Goal: Task Accomplishment & Management: Use online tool/utility

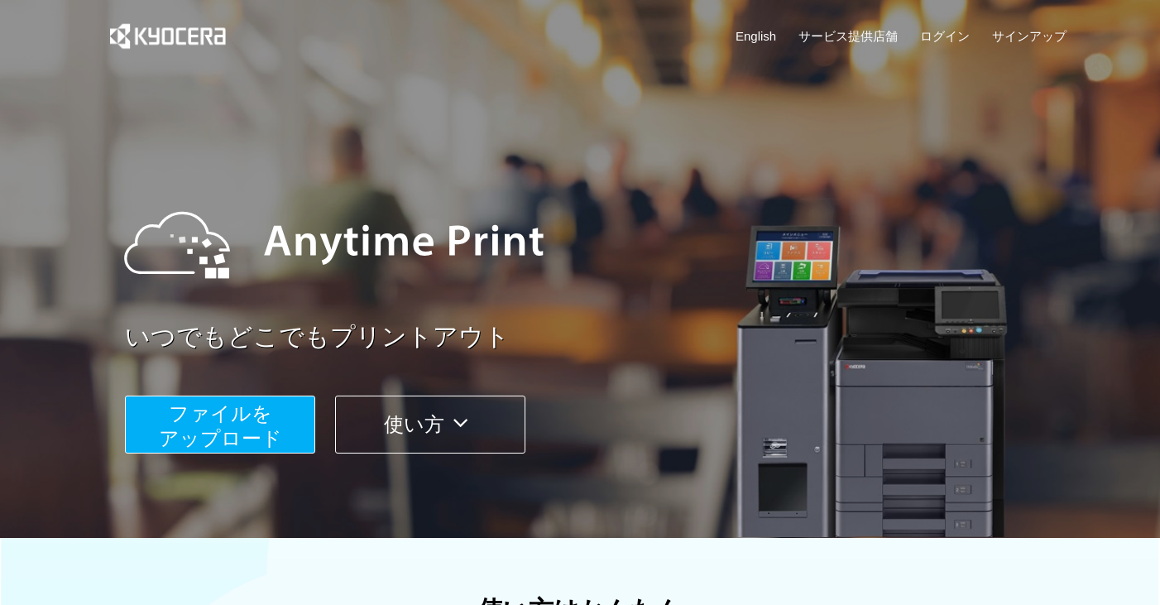
click at [248, 430] on span "ファイルを ​​アップロード" at bounding box center [220, 425] width 123 height 47
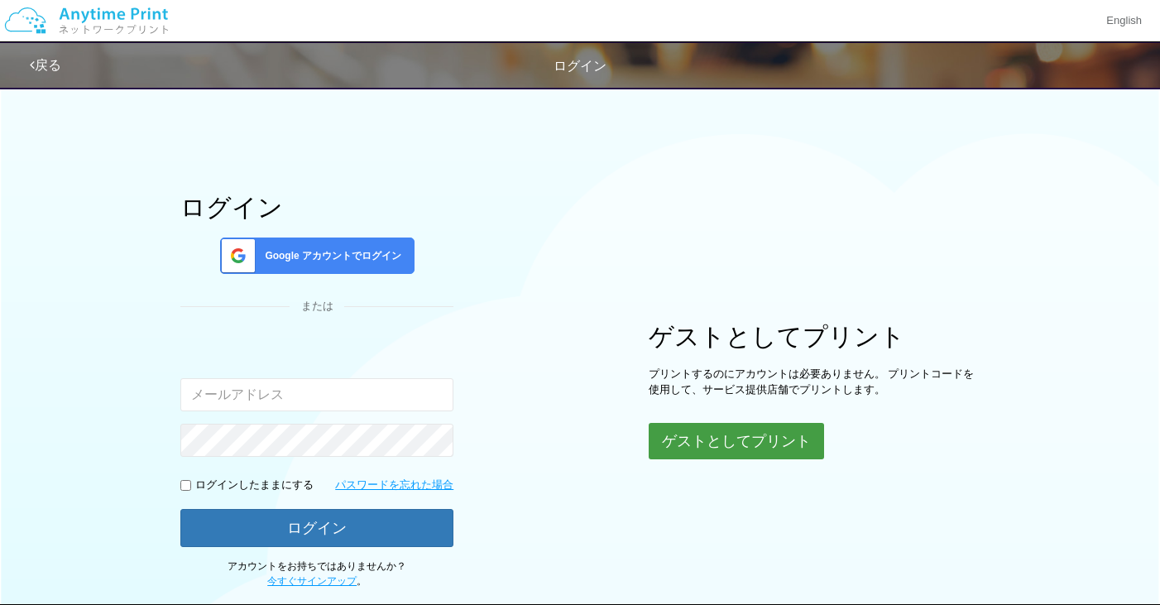
click at [697, 433] on button "ゲストとしてプリント" at bounding box center [736, 441] width 175 height 36
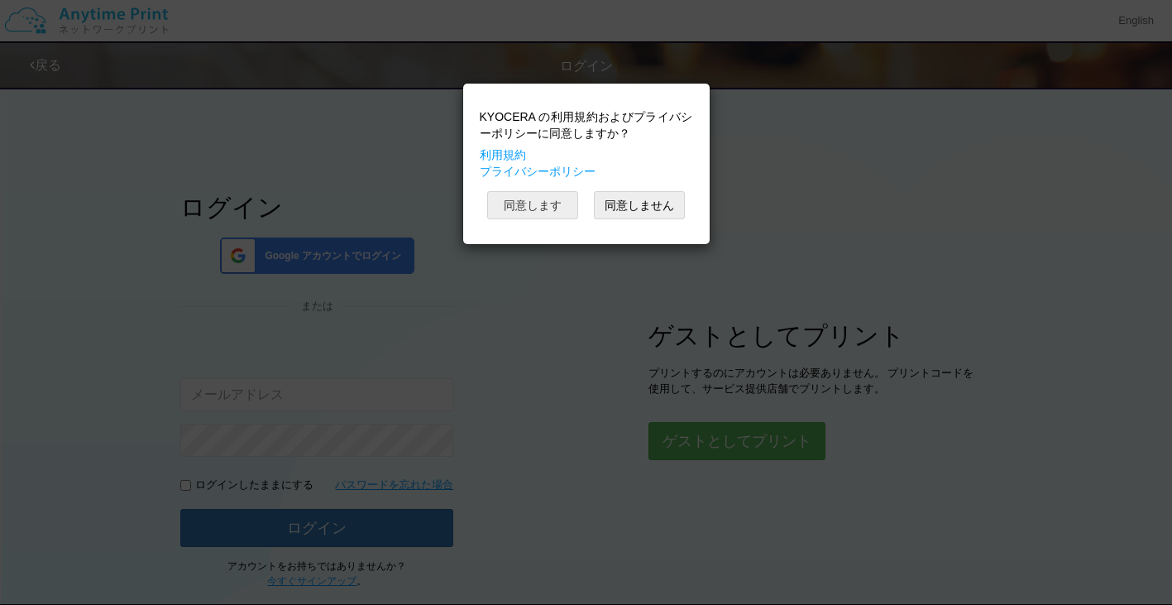
click at [527, 203] on button "同意します" at bounding box center [532, 205] width 91 height 28
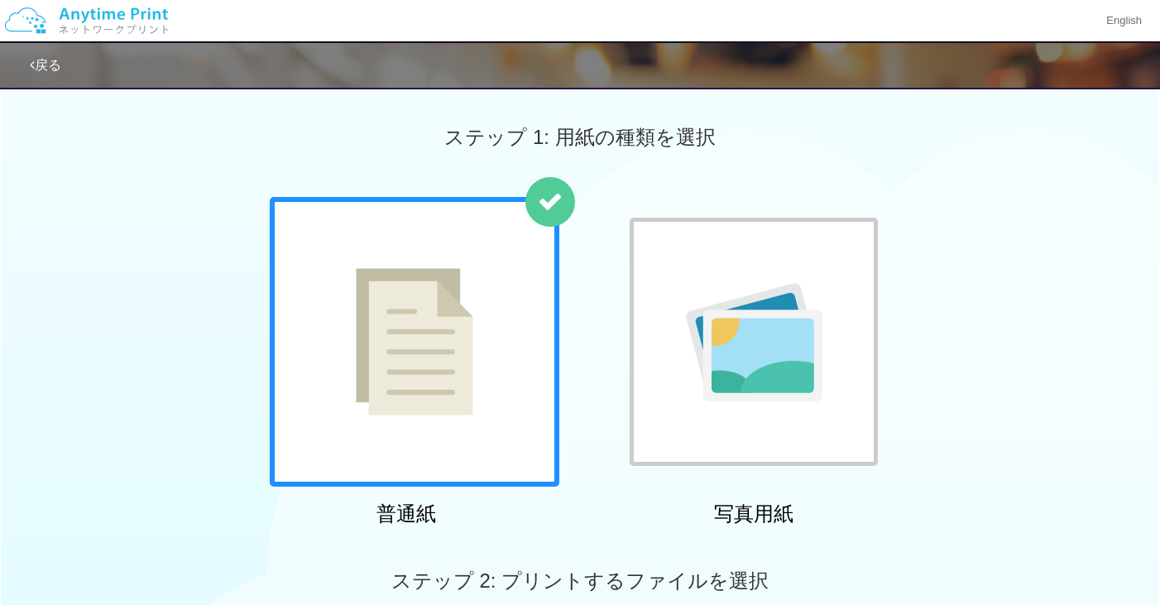
click at [448, 386] on img at bounding box center [414, 341] width 117 height 147
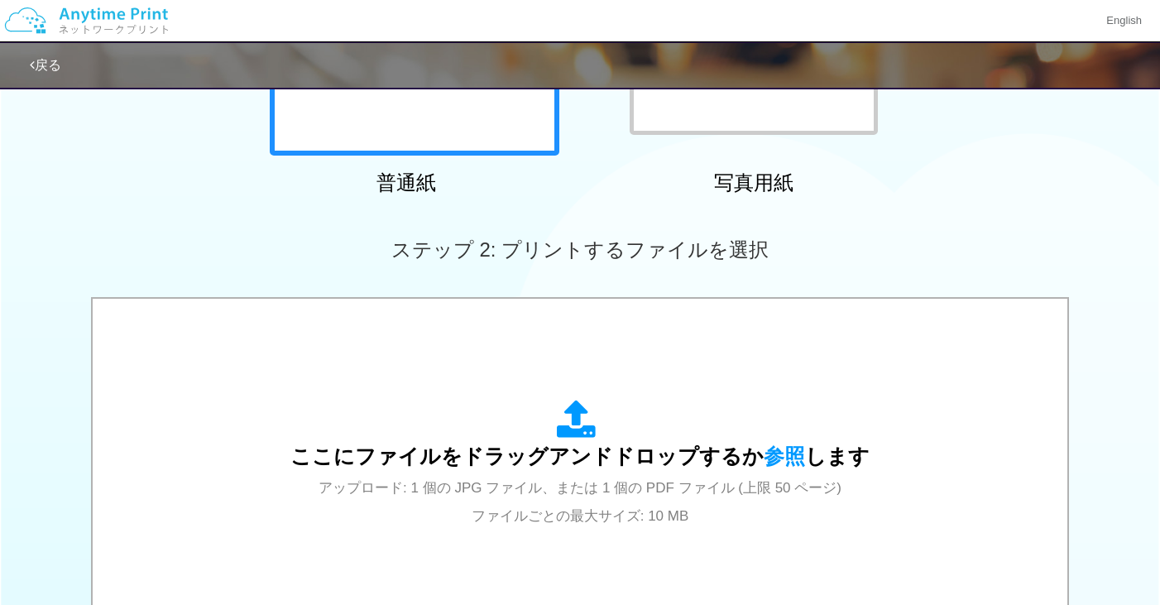
scroll to position [414, 0]
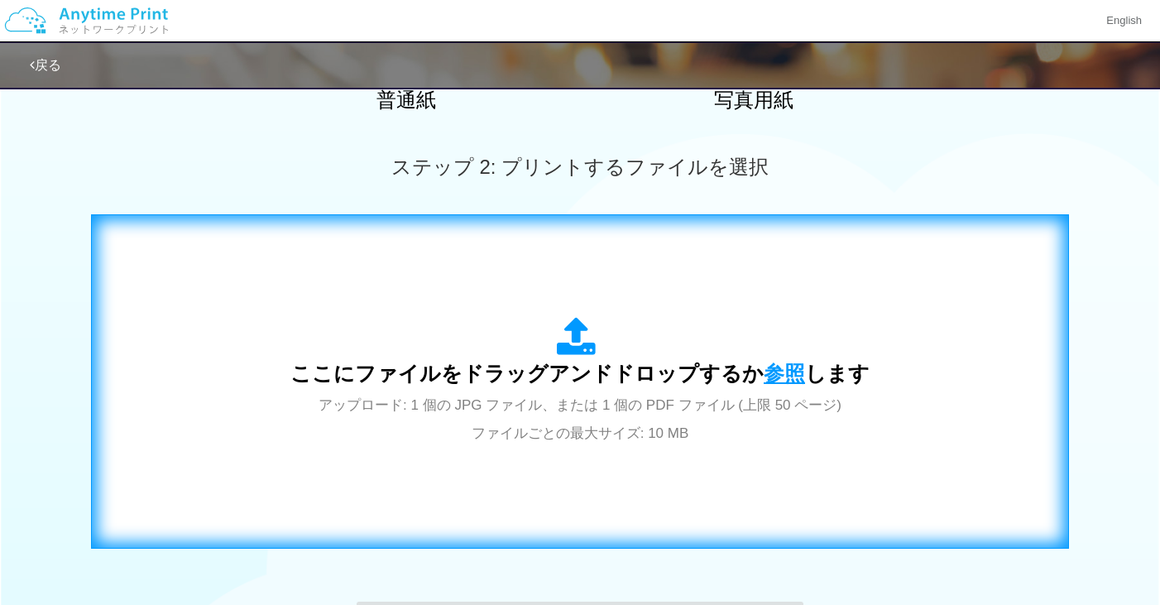
click at [771, 372] on span "参照" at bounding box center [784, 373] width 41 height 23
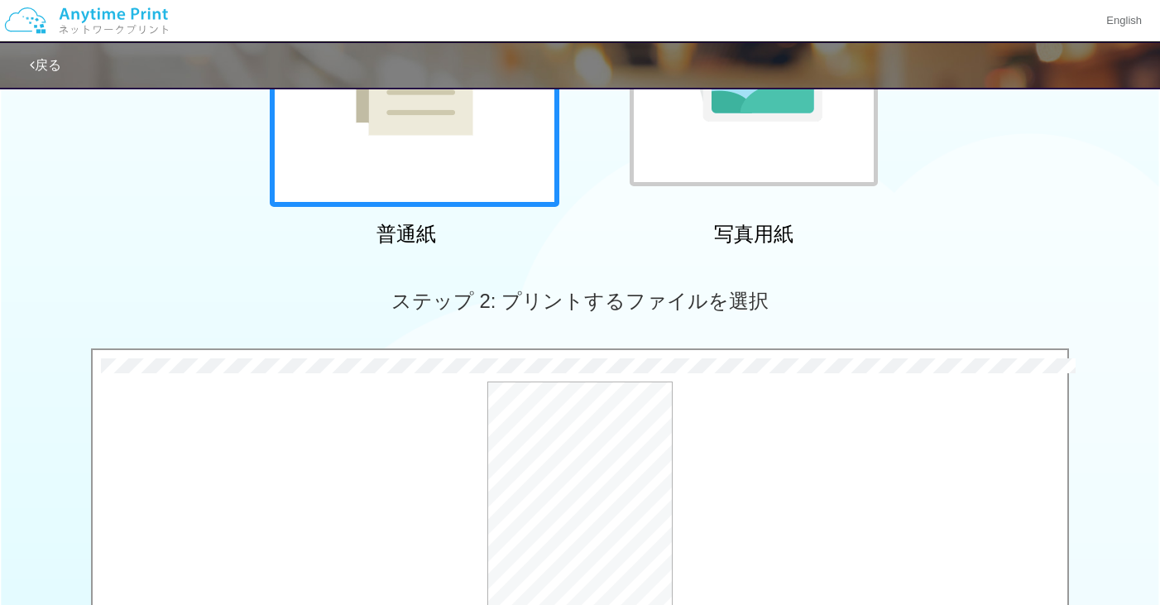
scroll to position [405, 0]
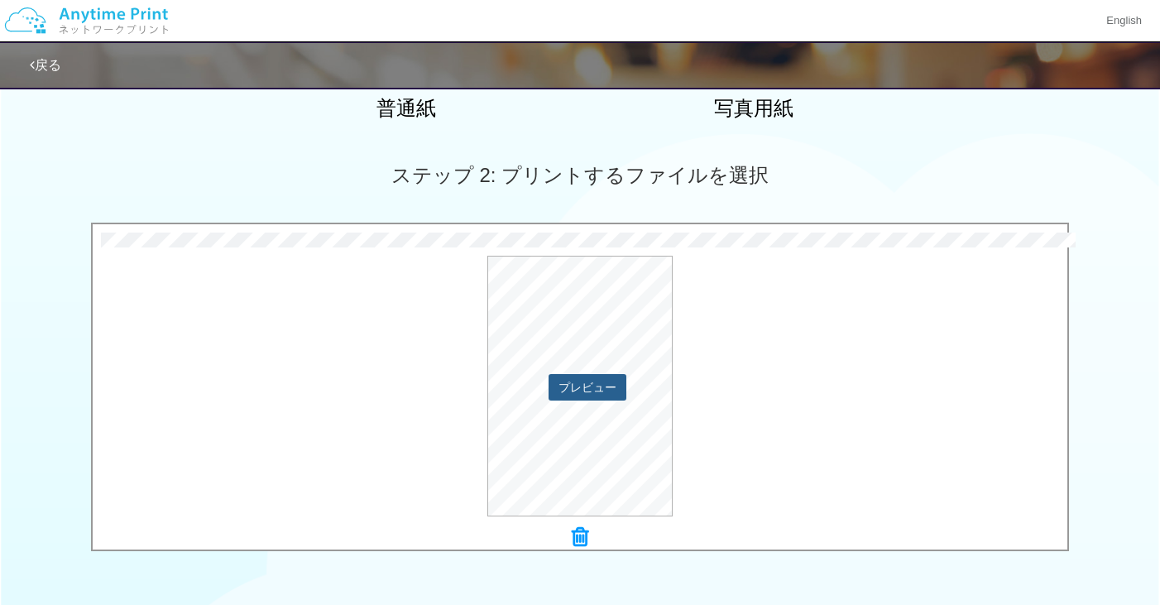
click at [599, 382] on button "プレビュー" at bounding box center [587, 387] width 78 height 26
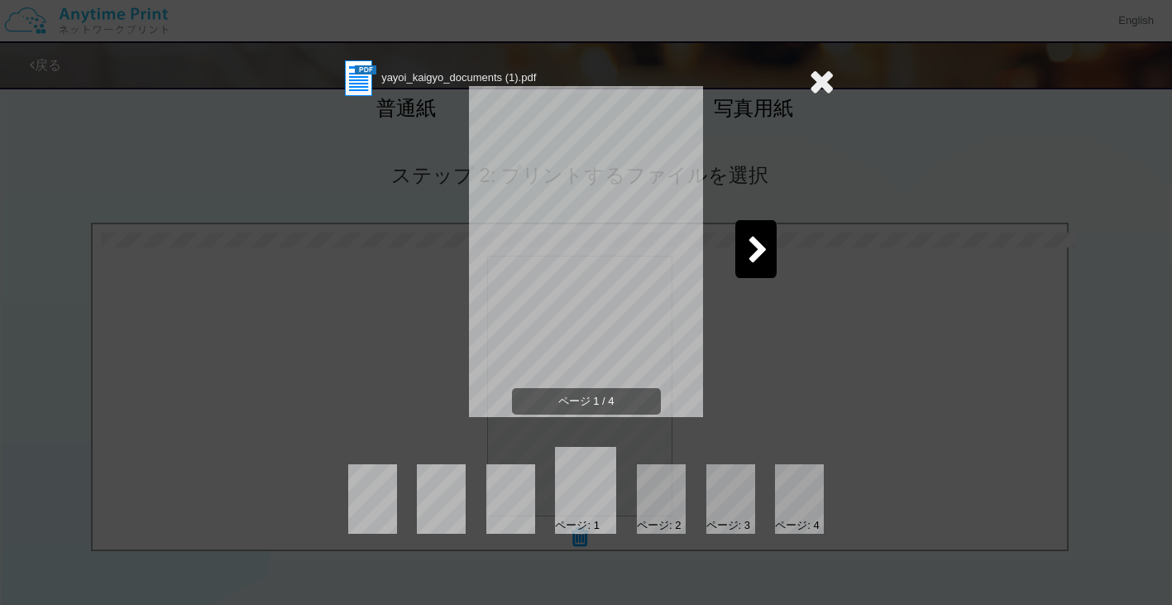
click at [757, 263] on icon at bounding box center [758, 251] width 21 height 29
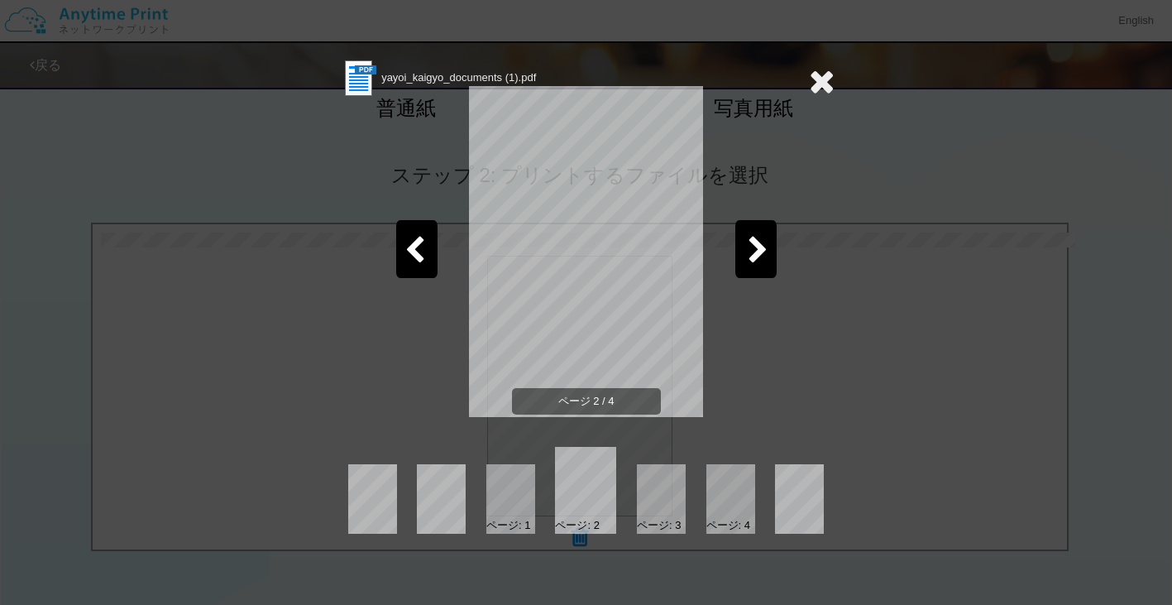
click at [757, 263] on icon at bounding box center [758, 251] width 21 height 29
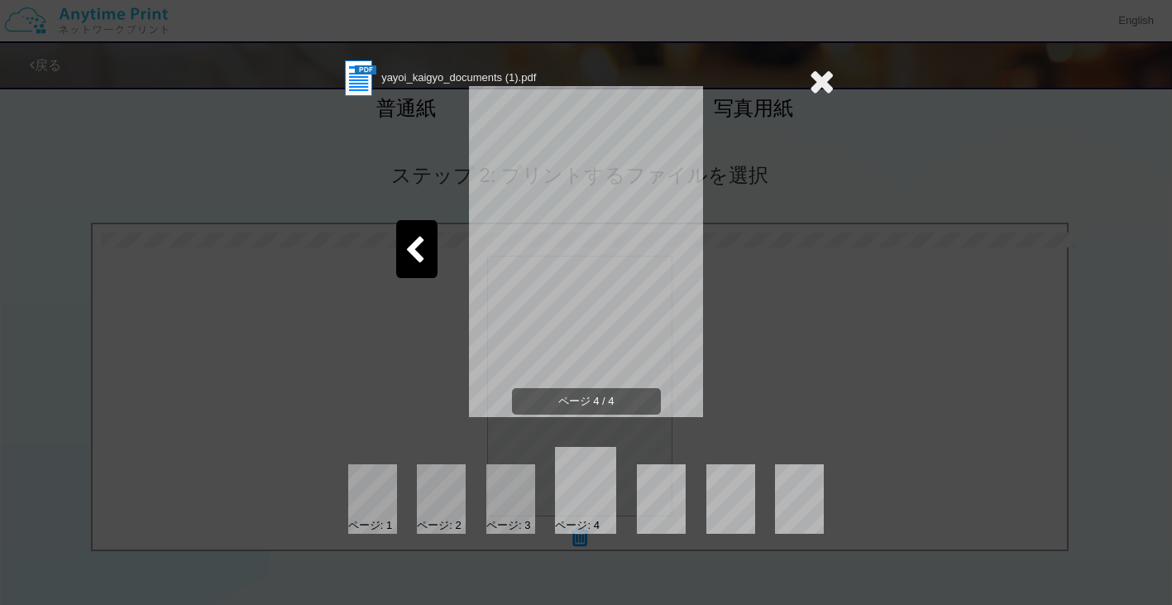
click at [823, 79] on icon at bounding box center [822, 81] width 26 height 33
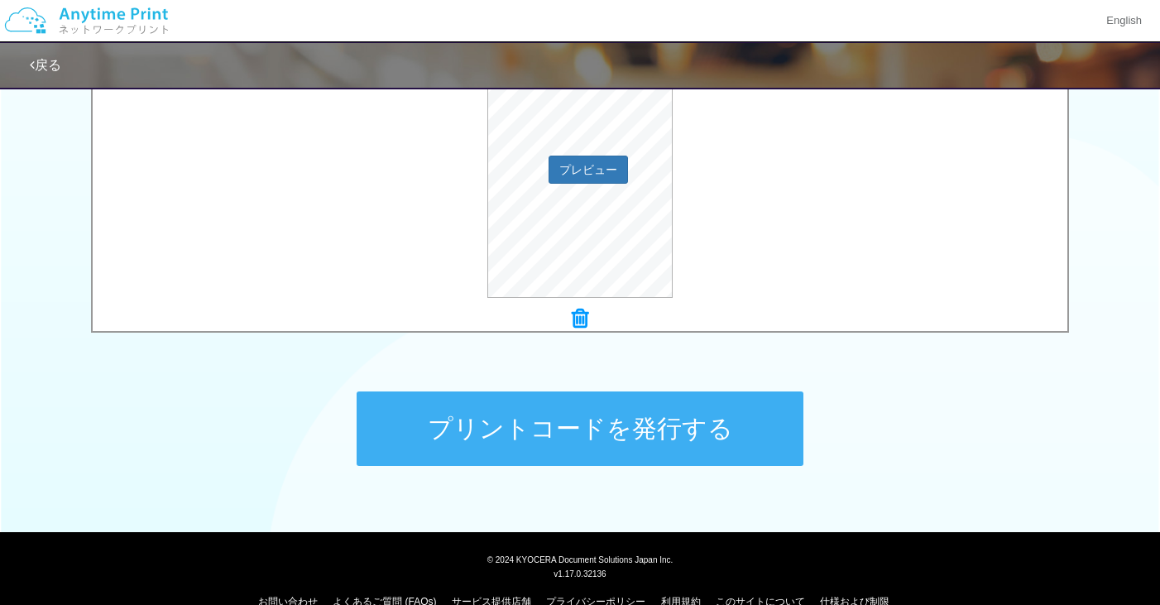
scroll to position [654, 0]
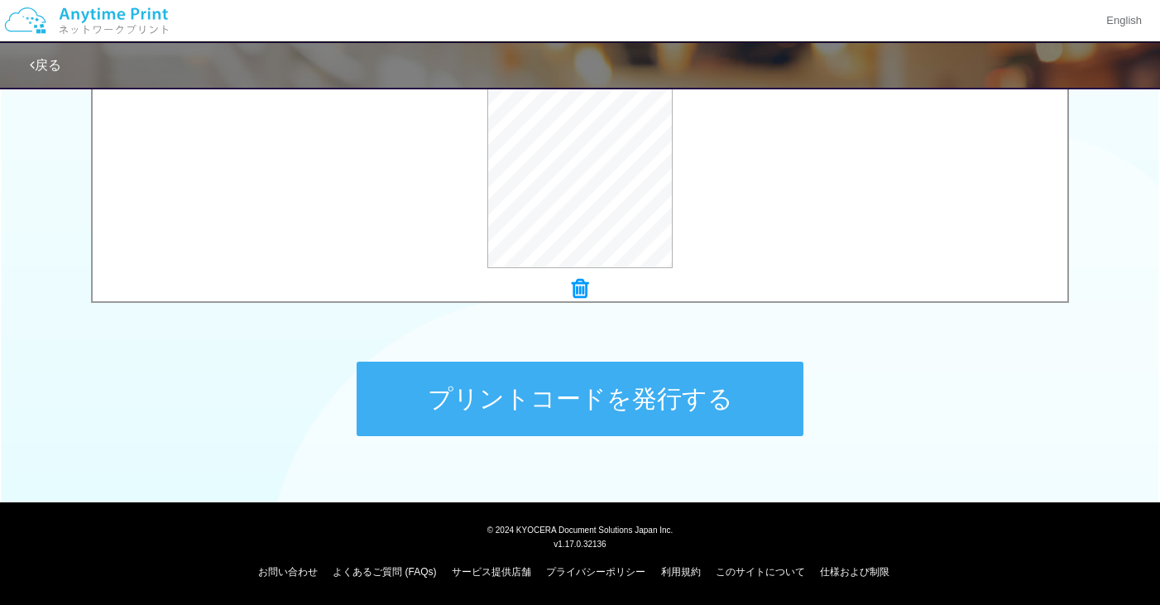
click at [604, 415] on button "プリントコードを発行する" at bounding box center [580, 399] width 447 height 74
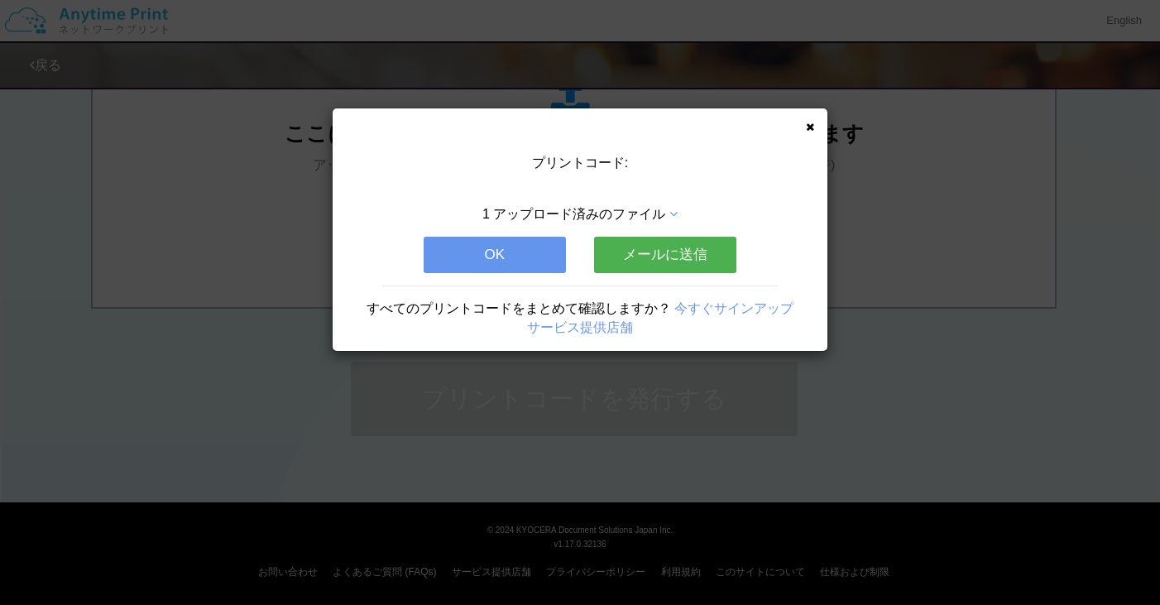
scroll to position [0, 0]
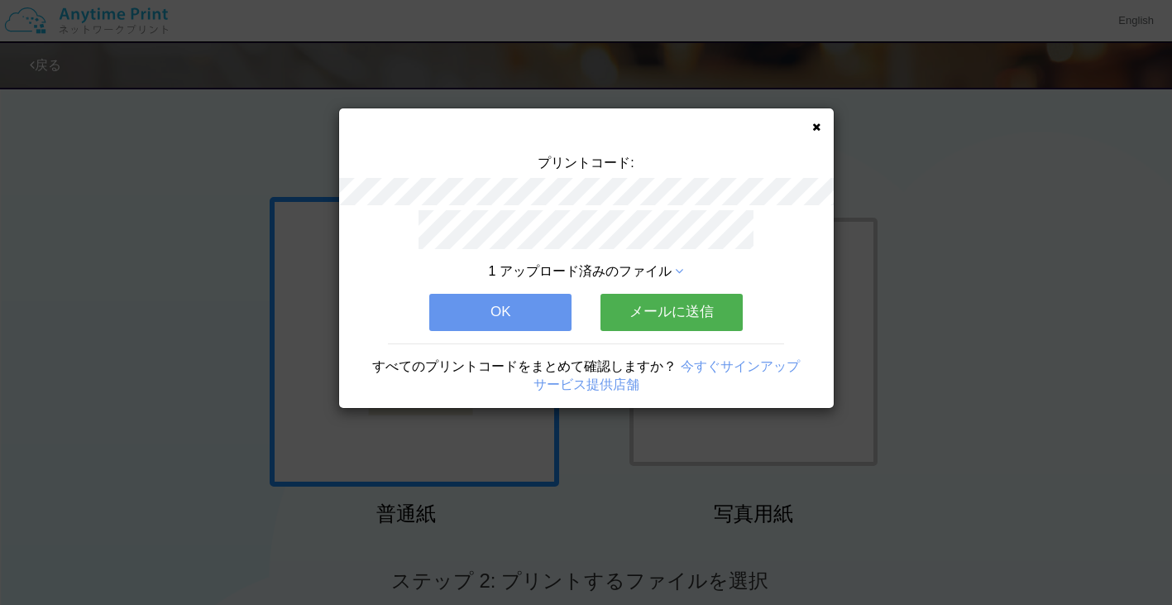
click at [512, 311] on button "OK" at bounding box center [500, 312] width 142 height 36
